Goal: Information Seeking & Learning: Learn about a topic

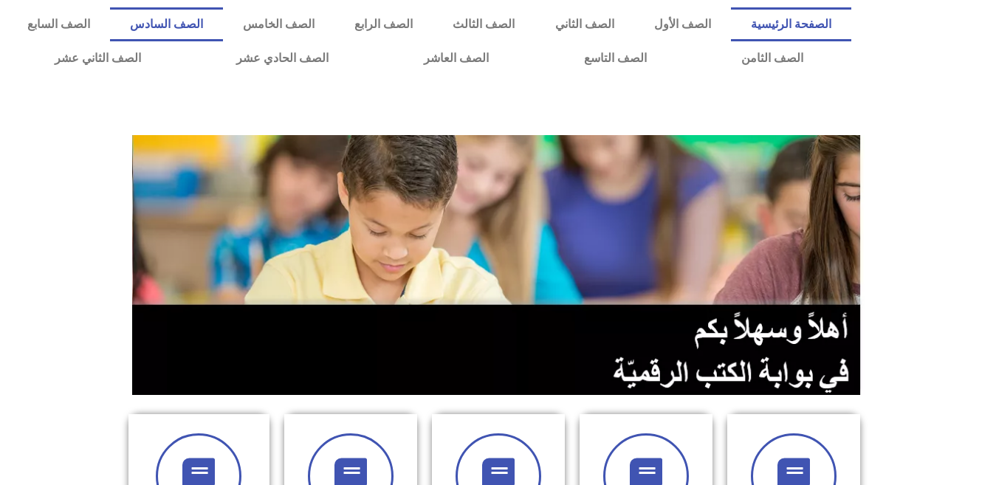
click at [223, 15] on link "الصف السادس" at bounding box center [166, 24] width 113 height 34
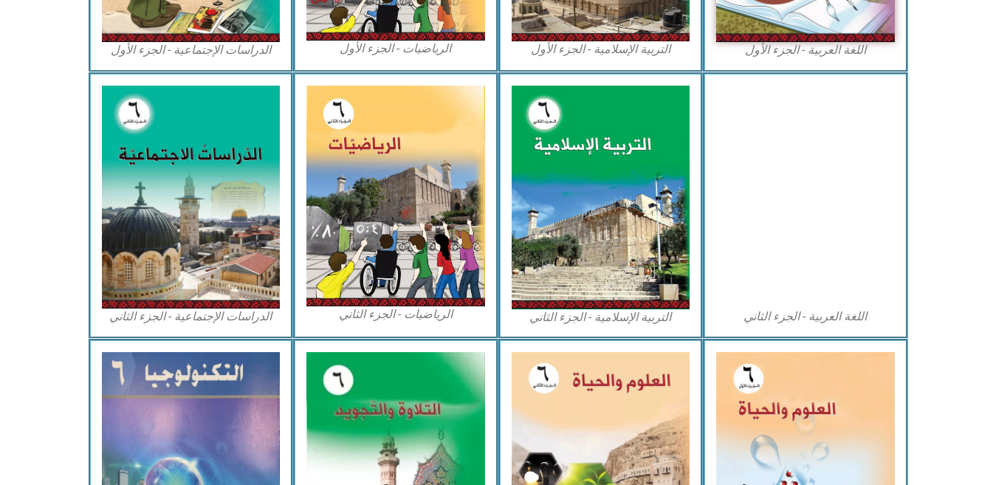
scroll to position [679, 0]
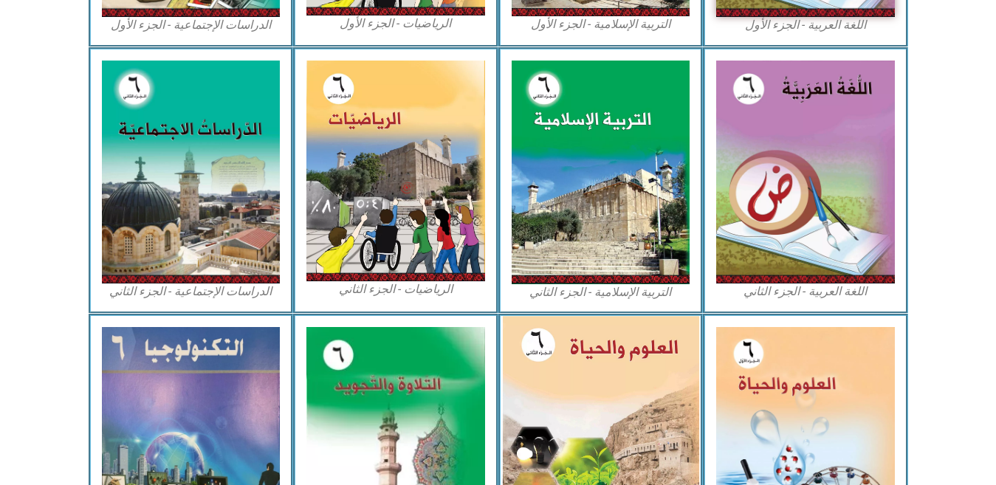
click at [597, 369] on img at bounding box center [600, 435] width 196 height 239
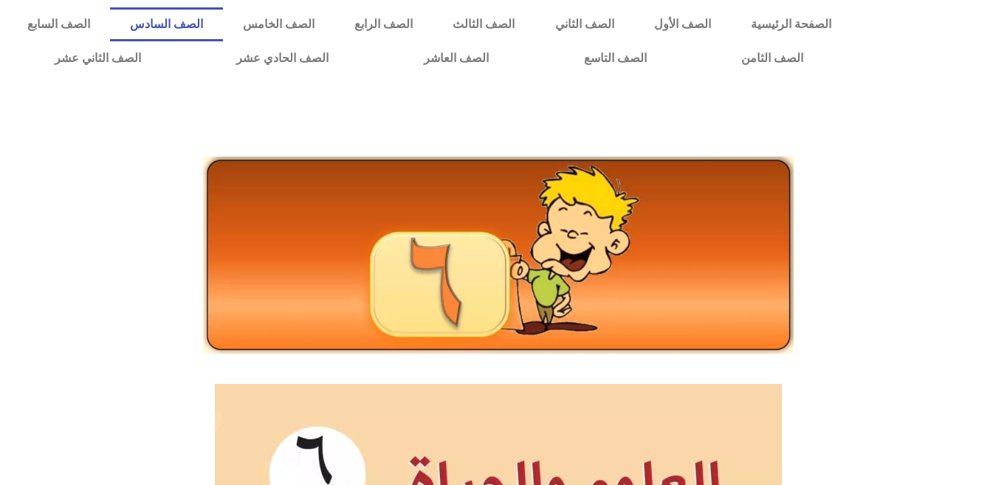
click at [223, 17] on link "الصف السادس" at bounding box center [166, 24] width 113 height 34
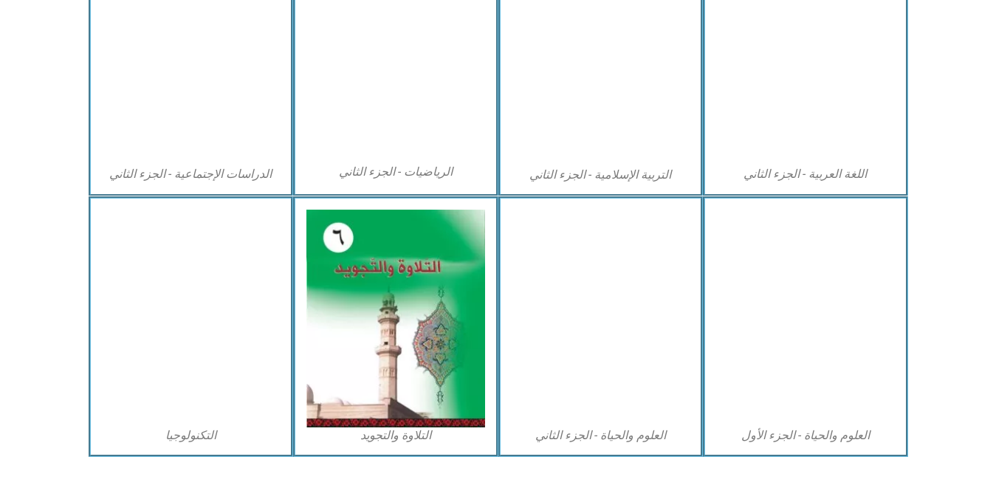
scroll to position [798, 0]
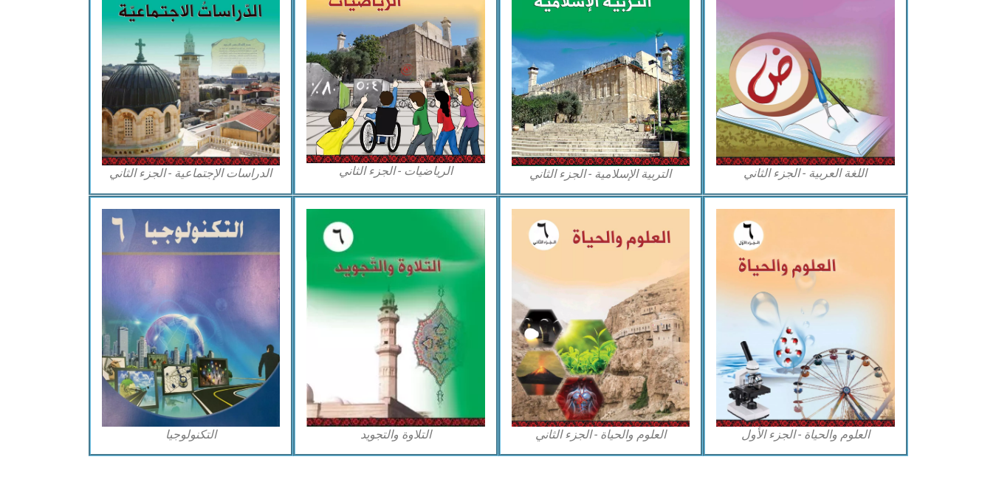
click at [305, 49] on div "الرياضيات - الجزء الثاني" at bounding box center [395, 62] width 205 height 267
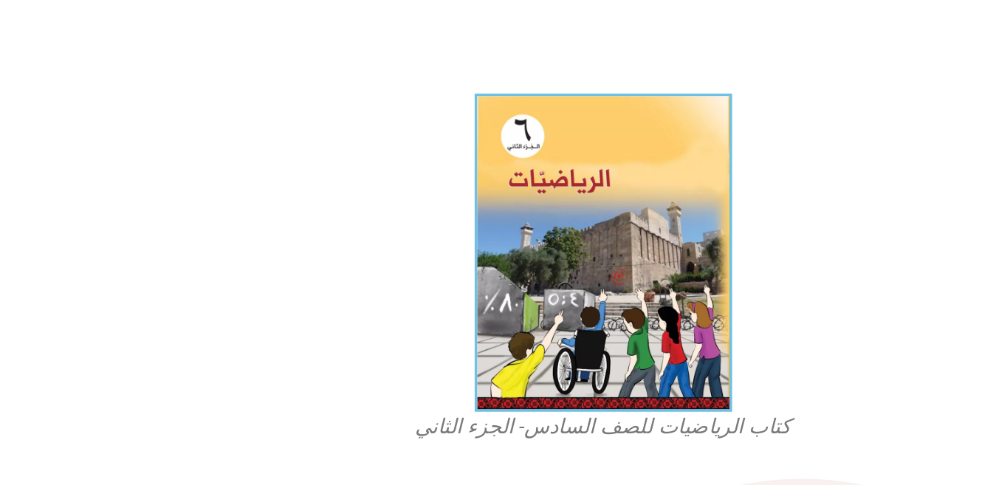
scroll to position [216, 0]
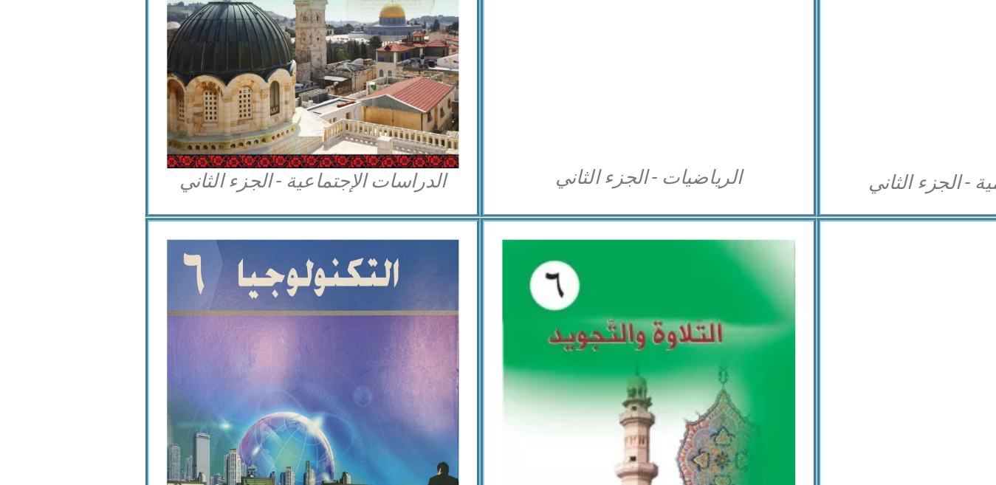
scroll to position [772, 0]
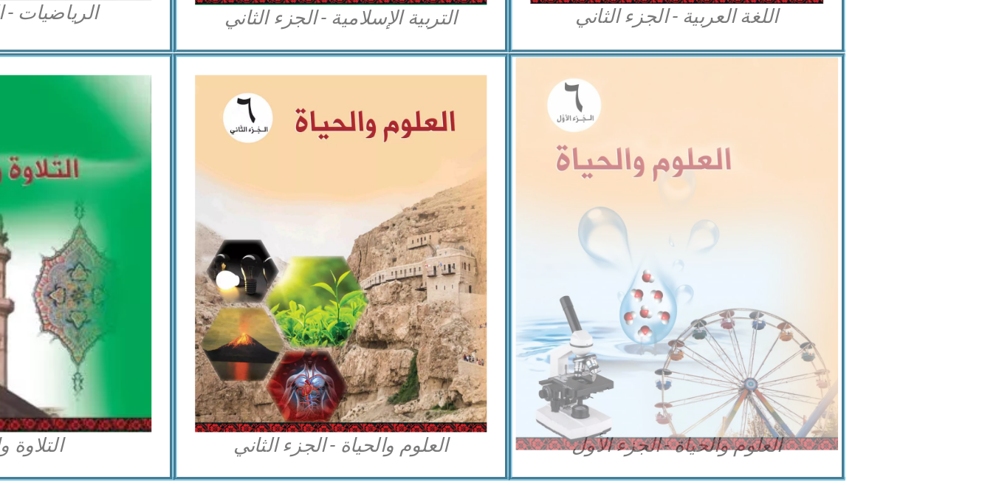
click at [778, 316] on img at bounding box center [806, 343] width 196 height 239
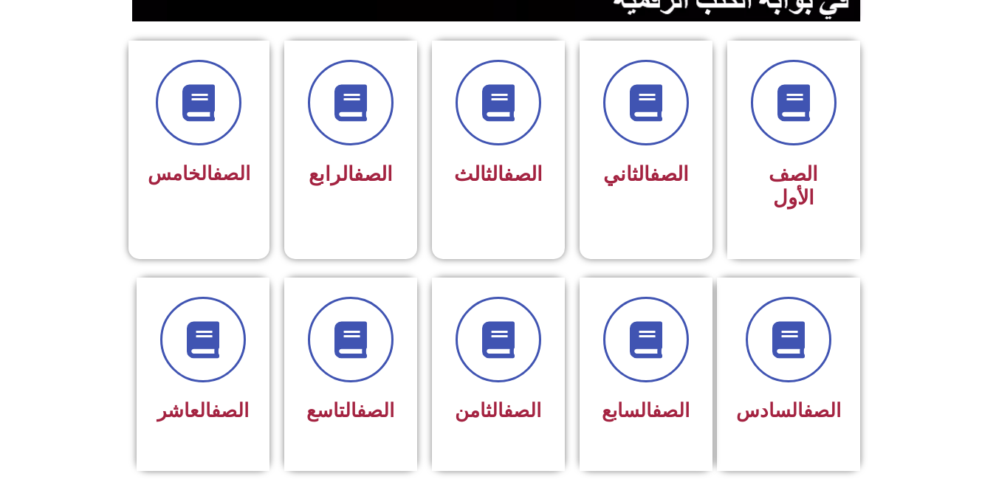
scroll to position [414, 0]
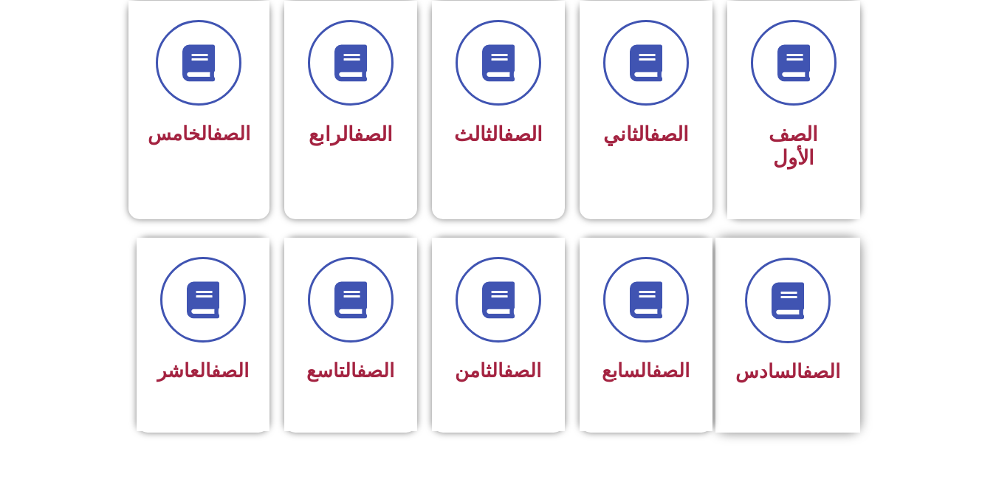
click at [805, 360] on link "الصف" at bounding box center [822, 371] width 38 height 22
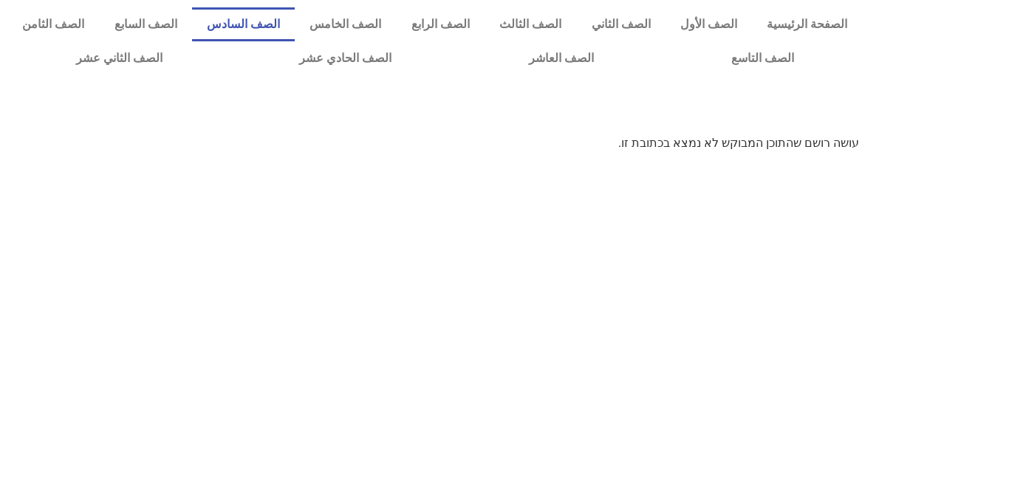
click at [283, 27] on link "الصف السادس" at bounding box center [243, 24] width 103 height 34
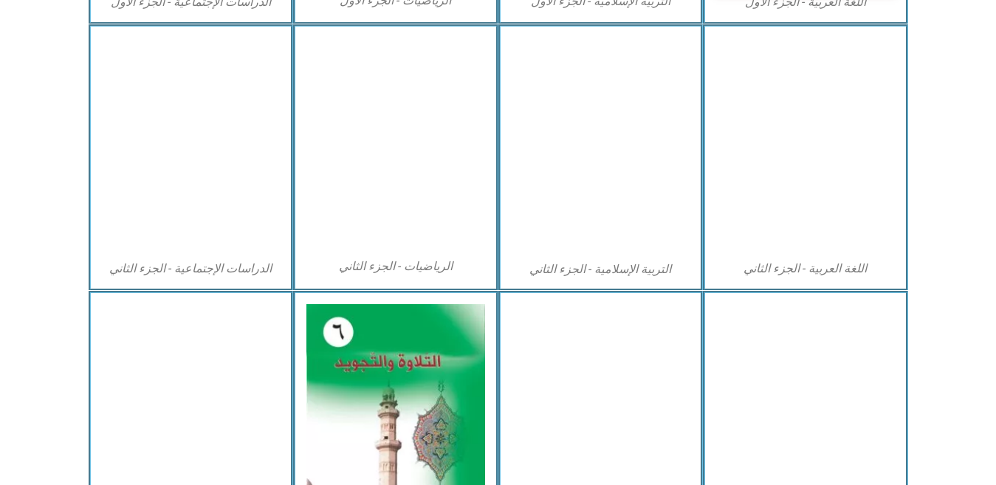
scroll to position [739, 0]
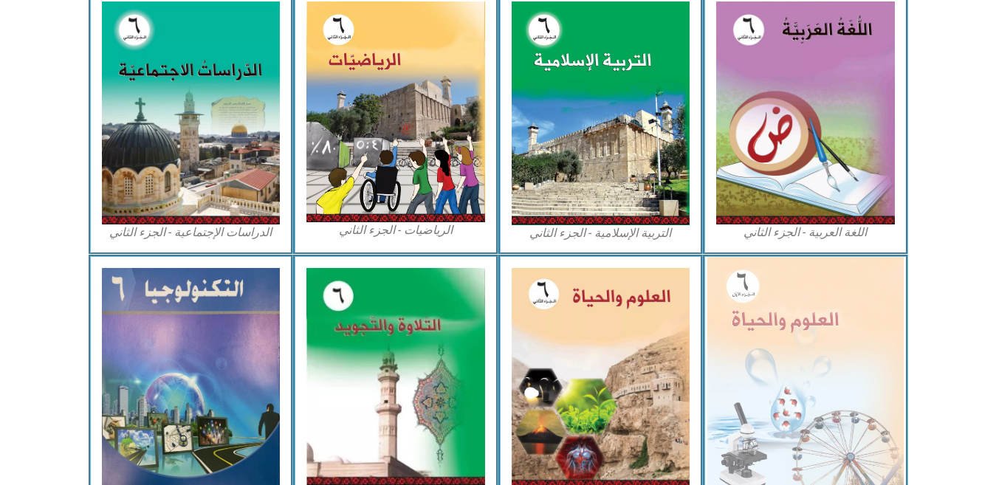
click at [787, 320] on img at bounding box center [806, 376] width 196 height 239
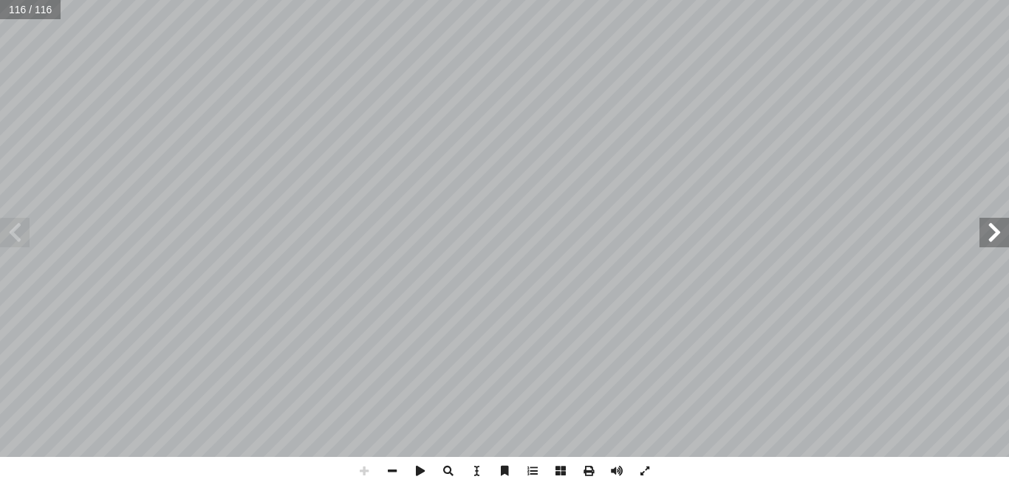
click at [733, 0] on html "الصفحة الرئيسية الصف الأول الصف الثاني الصف الثالث الصف الرابع الصف الخامس الصف…" at bounding box center [504, 67] width 1009 height 134
click at [11, 233] on span at bounding box center [15, 233] width 30 height 30
click at [989, 242] on span at bounding box center [994, 233] width 30 height 30
click at [989, 244] on span at bounding box center [994, 233] width 30 height 30
